Goal: Check status: Check status

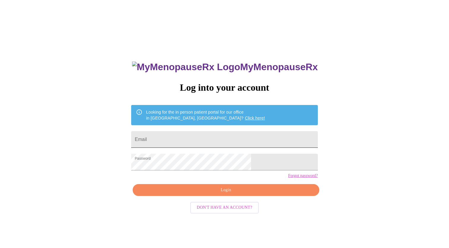
click at [223, 137] on input "Email" at bounding box center [224, 139] width 187 height 17
type input "[EMAIL_ADDRESS][DOMAIN_NAME]"
click at [229, 194] on span "Login" at bounding box center [226, 189] width 173 height 7
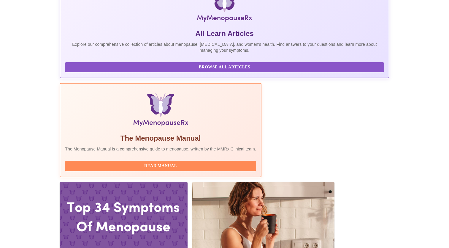
scroll to position [145, 0]
